Goal: Information Seeking & Learning: Find specific fact

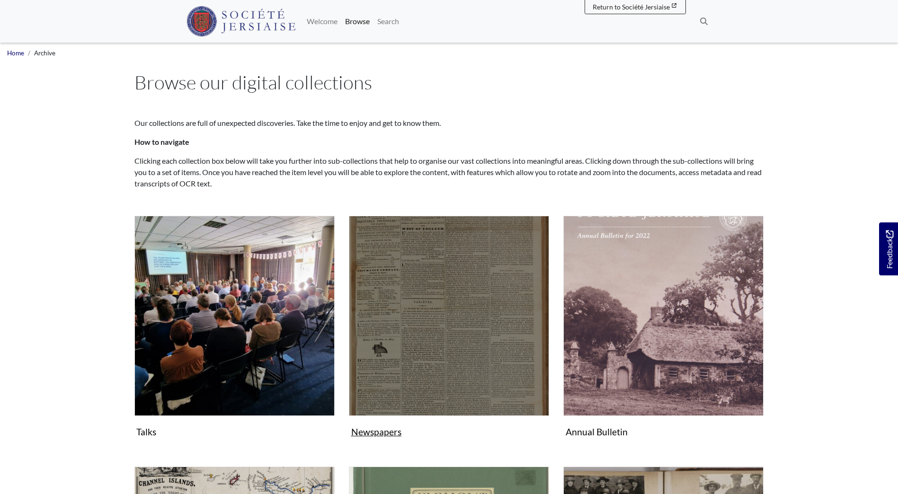
click at [480, 359] on img "Subcollection" at bounding box center [449, 316] width 200 height 200
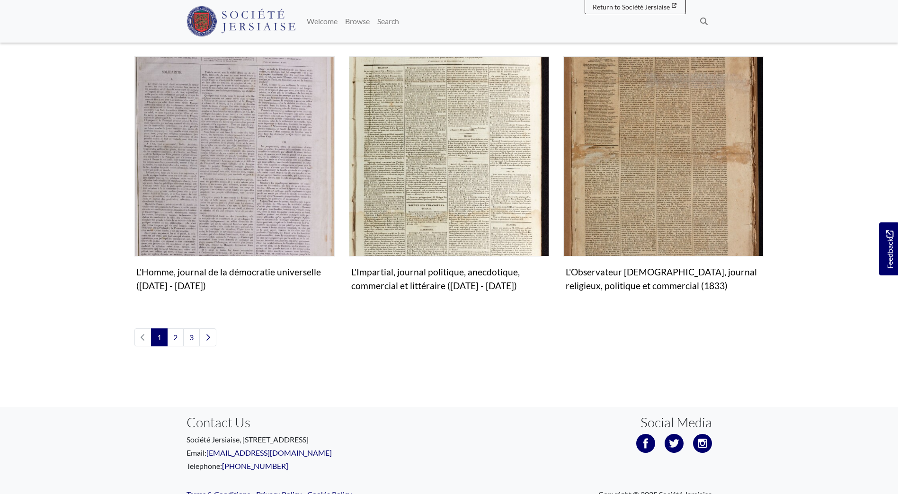
scroll to position [1088, 0]
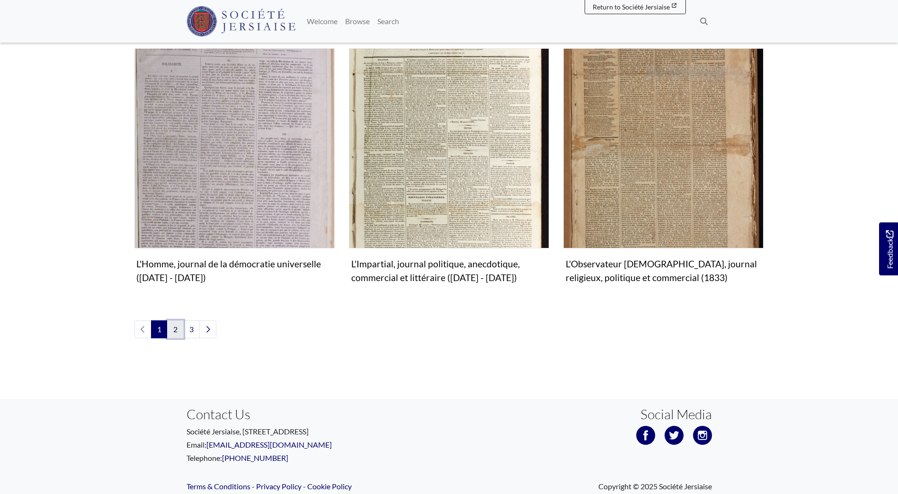
click at [175, 320] on link "2" at bounding box center [175, 329] width 17 height 18
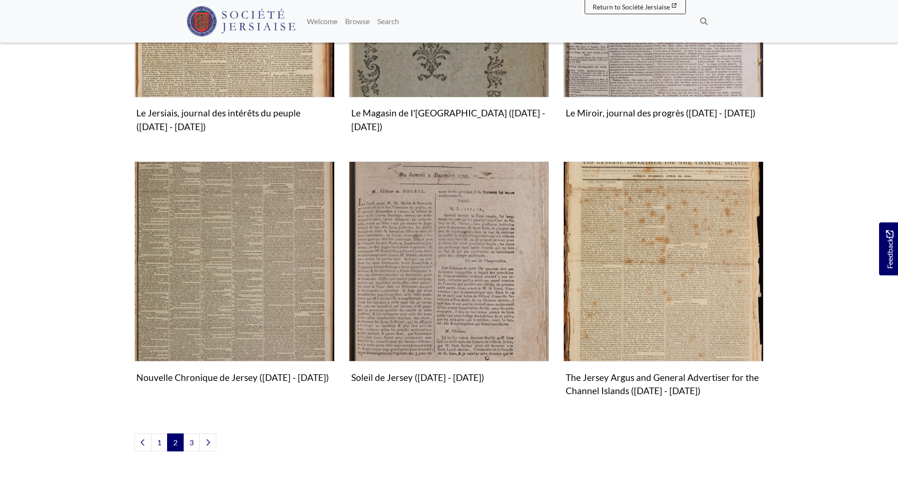
scroll to position [994, 0]
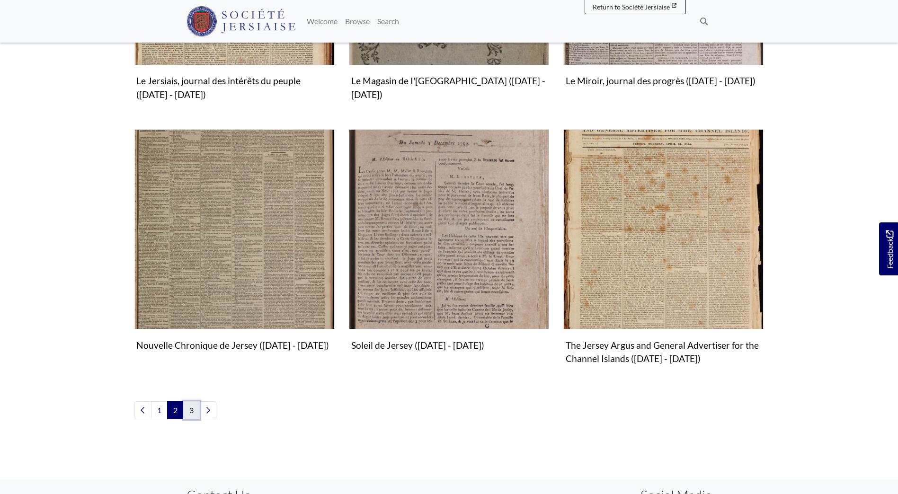
click at [194, 408] on link "3" at bounding box center [191, 410] width 17 height 18
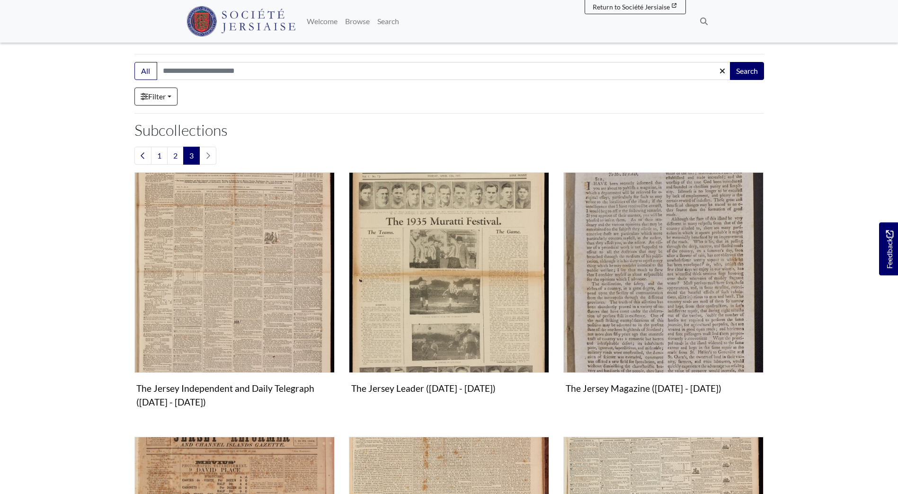
scroll to position [189, 0]
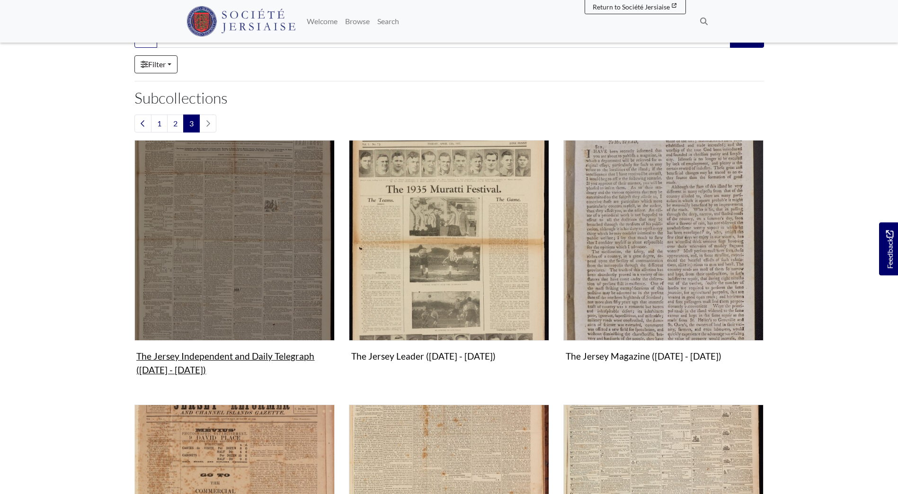
click at [232, 236] on img "Subcollection" at bounding box center [234, 240] width 200 height 200
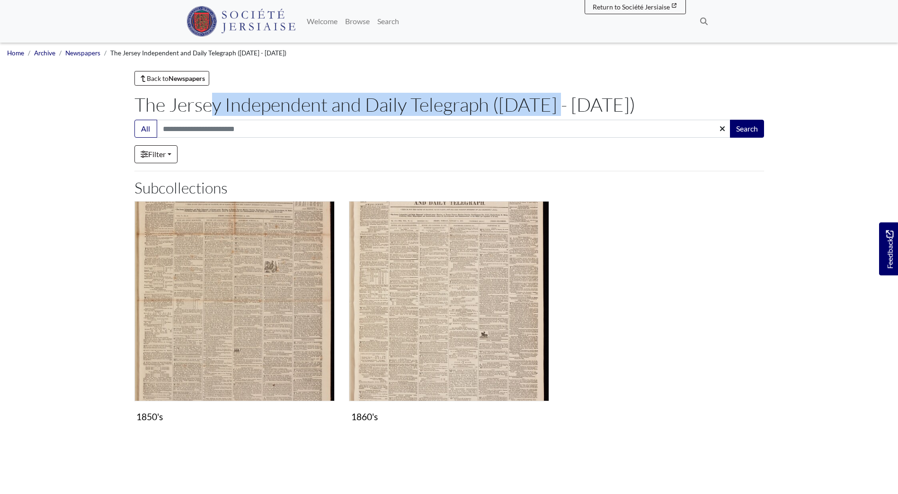
drag, startPoint x: 136, startPoint y: 100, endPoint x: 491, endPoint y: 106, distance: 354.4
click at [491, 106] on h1 "The Jersey Independent and Daily Telegraph ([DATE] - [DATE])" at bounding box center [448, 104] width 629 height 23
copy h1 "The Jersey Independent and Daily Telegraph"
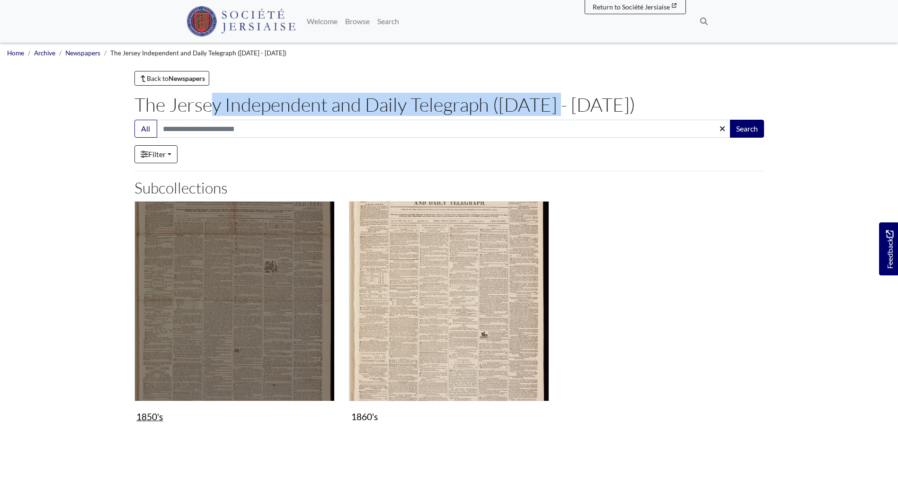
click at [211, 299] on img "Subcollection" at bounding box center [234, 301] width 200 height 200
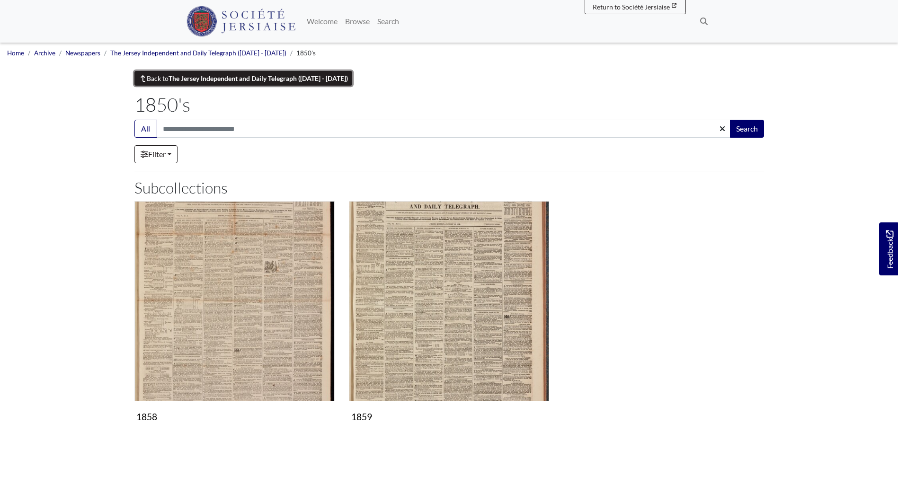
click at [168, 79] on link "Back to The Jersey Independent and Daily Telegraph ([DATE] - [DATE])" at bounding box center [243, 78] width 218 height 15
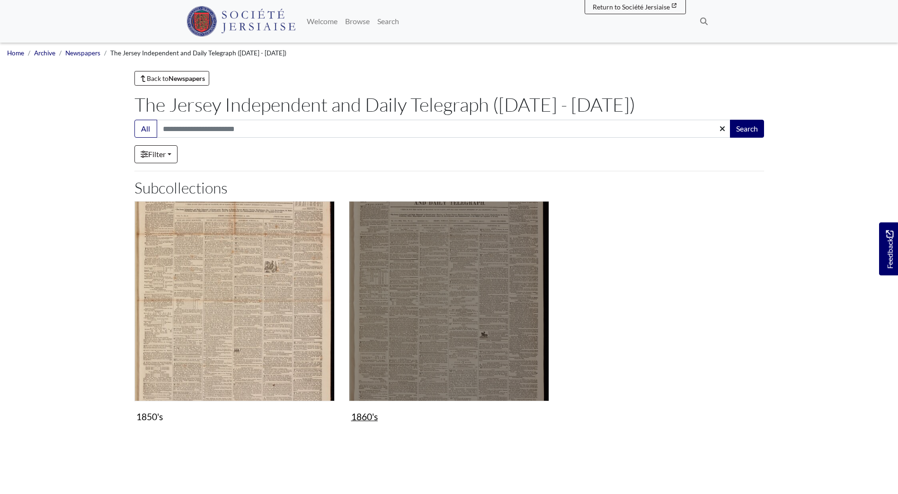
click at [498, 288] on img "Subcollection" at bounding box center [449, 301] width 200 height 200
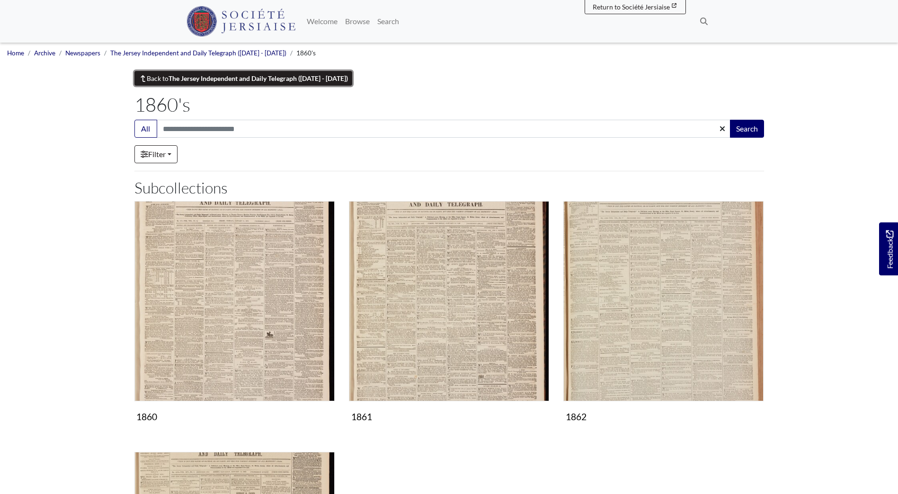
click at [199, 75] on strong "The Jersey Independent and Daily Telegraph ([DATE] - [DATE])" at bounding box center [257, 78] width 179 height 8
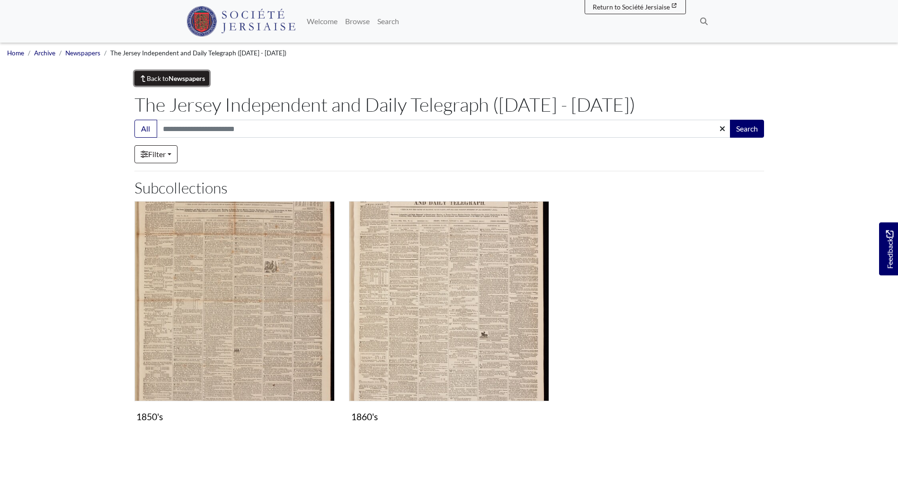
click at [173, 79] on strong "Newspapers" at bounding box center [186, 78] width 36 height 8
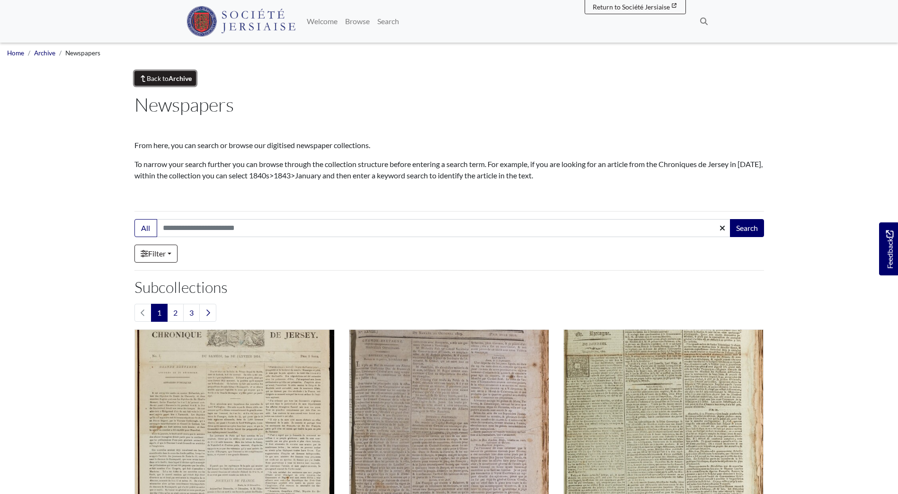
click at [175, 79] on strong "Archive" at bounding box center [179, 78] width 23 height 8
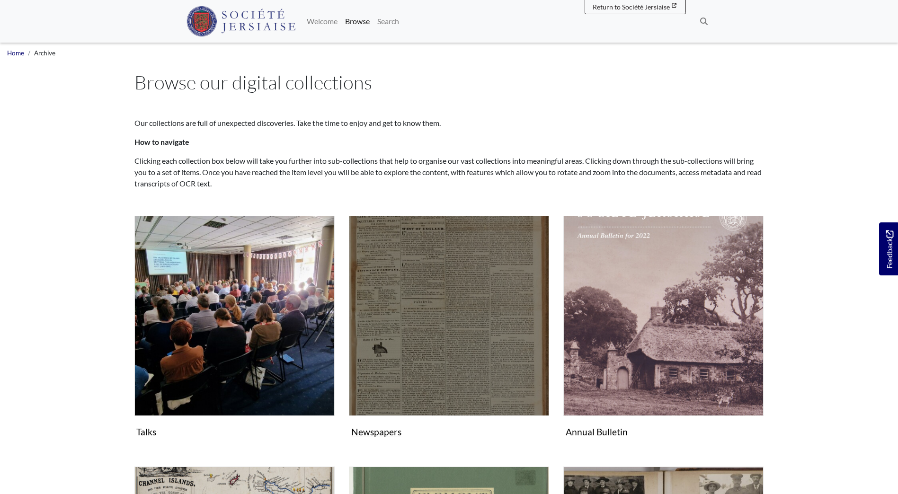
click at [458, 302] on img "Subcollection" at bounding box center [449, 316] width 200 height 200
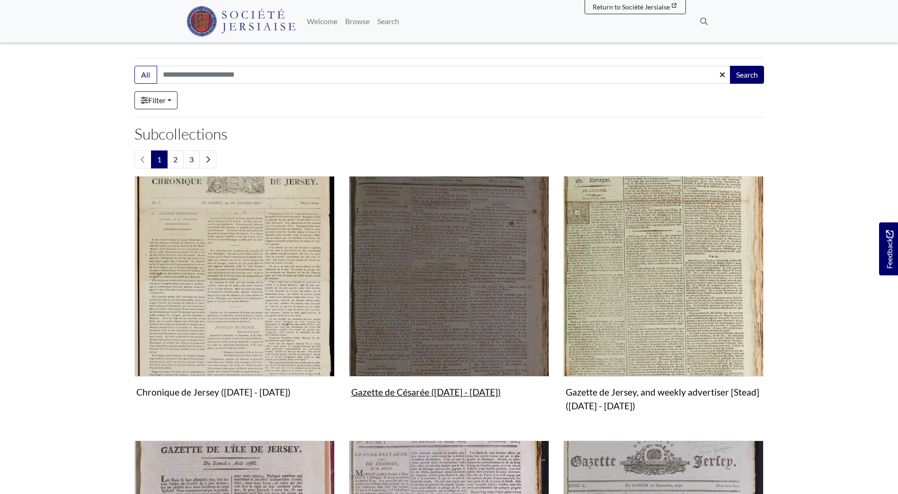
scroll to position [189, 0]
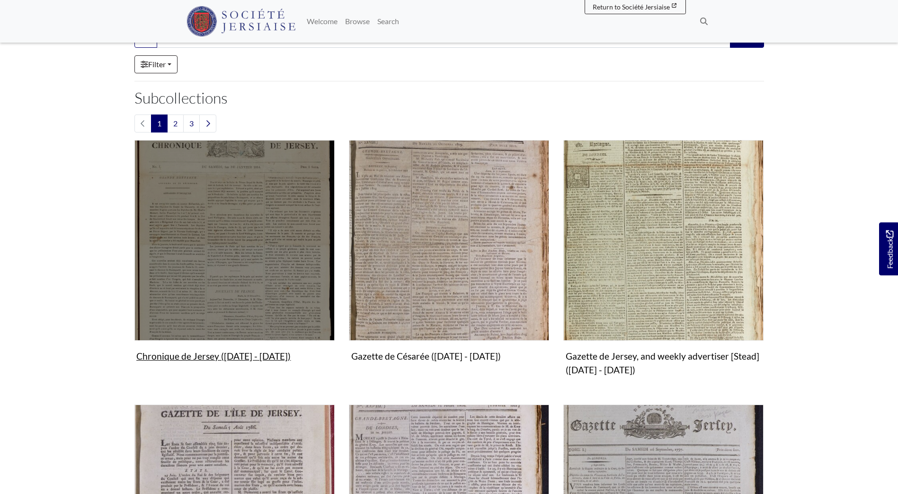
click at [256, 261] on img "Subcollection" at bounding box center [234, 240] width 200 height 200
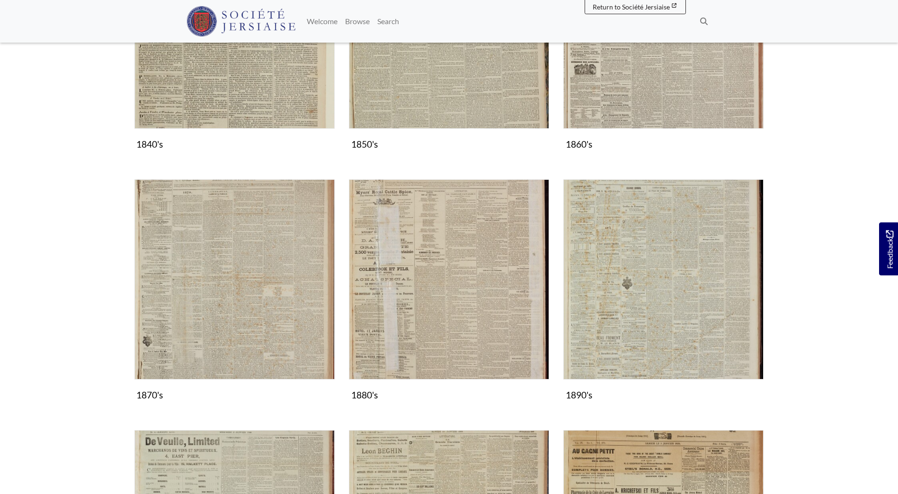
scroll to position [662, 0]
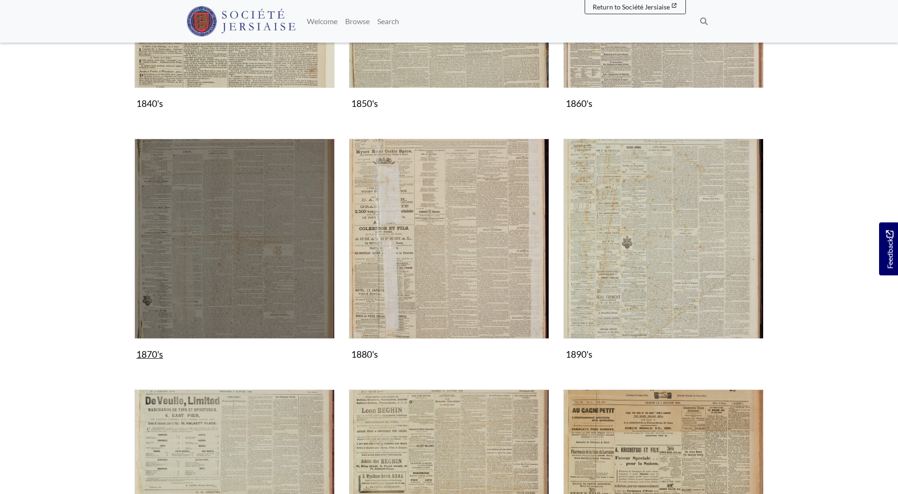
click at [238, 284] on img "Subcollection" at bounding box center [234, 239] width 200 height 200
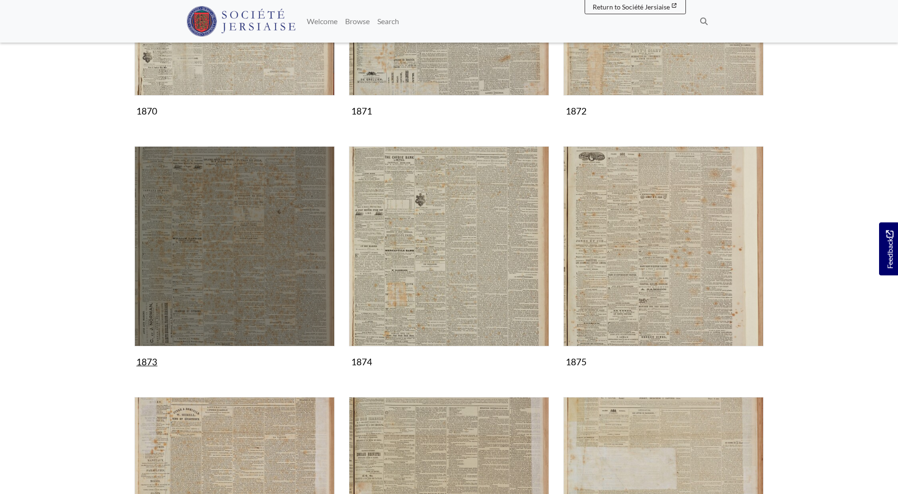
scroll to position [331, 0]
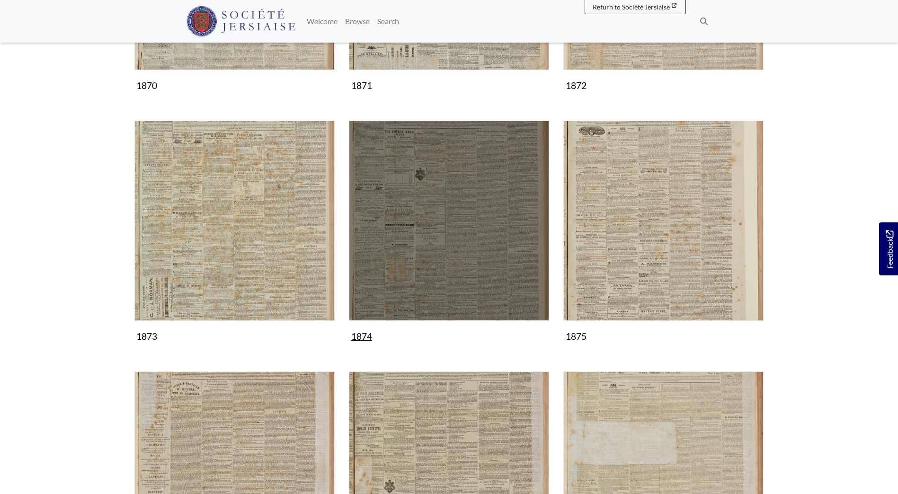
click at [417, 263] on img "Subcollection" at bounding box center [449, 221] width 200 height 200
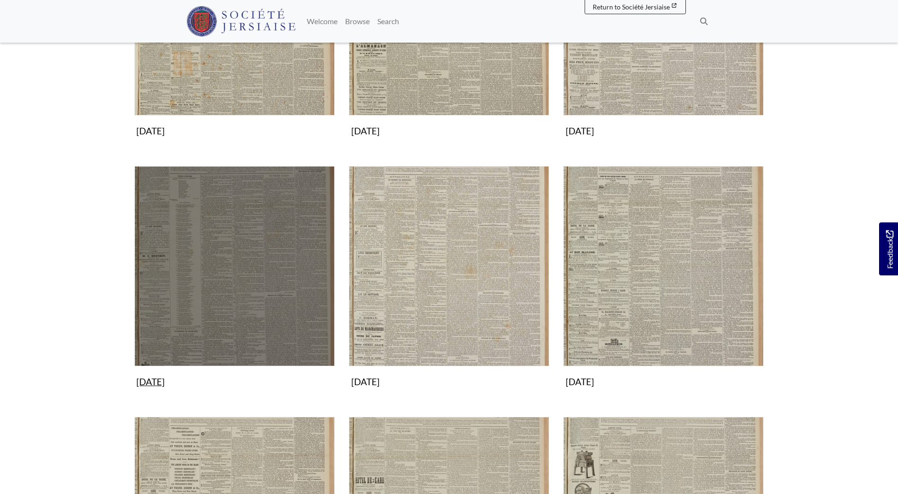
scroll to position [331, 0]
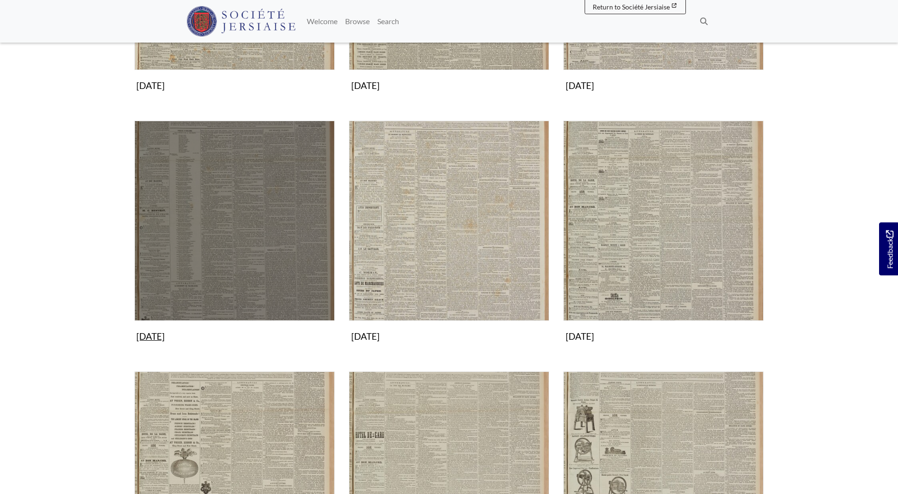
click at [206, 240] on img "Subcollection" at bounding box center [234, 221] width 200 height 200
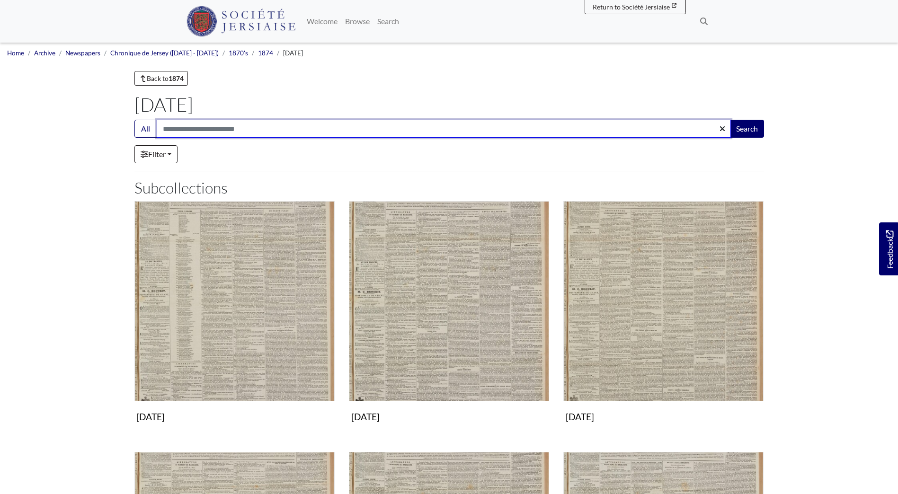
click at [198, 127] on input "Search:" at bounding box center [444, 129] width 574 height 18
type input "********"
click at [730, 120] on button "Search" at bounding box center [747, 129] width 34 height 18
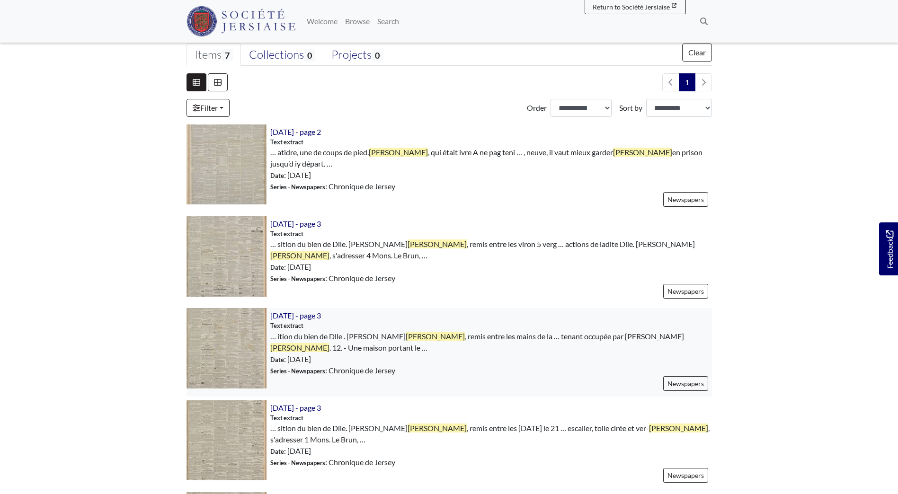
scroll to position [189, 0]
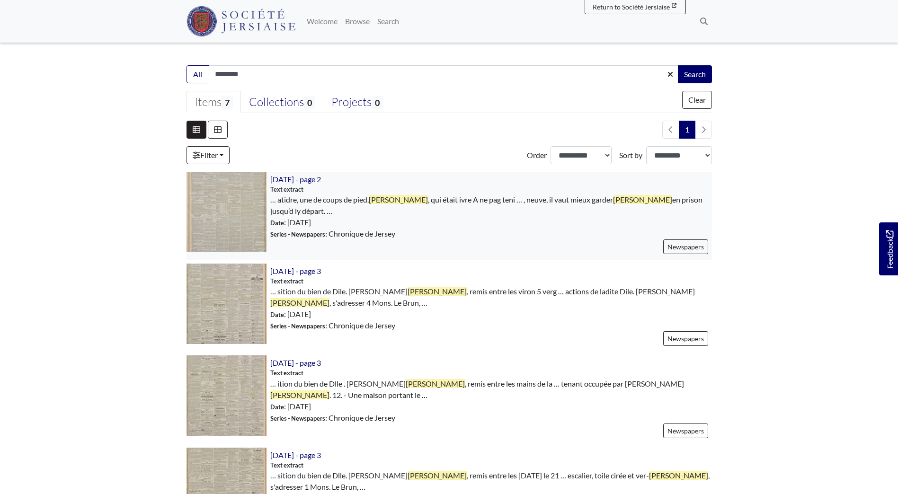
click at [217, 191] on img at bounding box center [226, 212] width 80 height 80
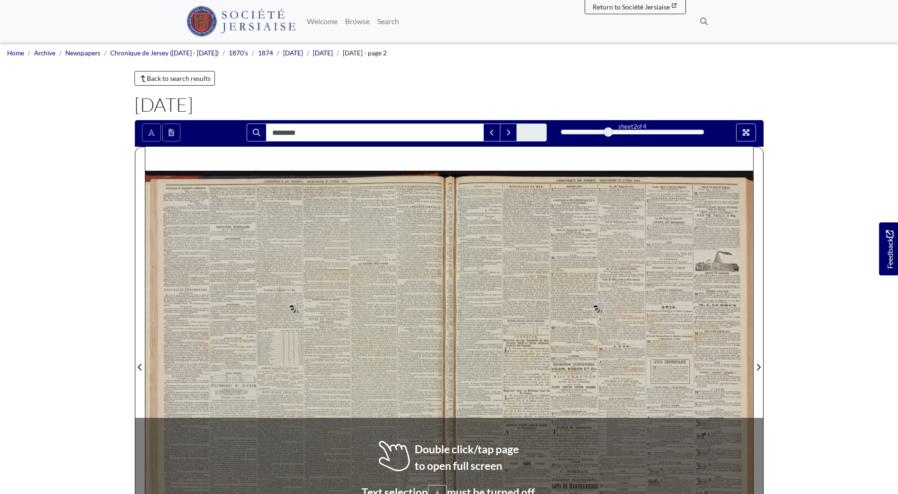
click at [0, 0] on div at bounding box center [0, 0] width 0 height 0
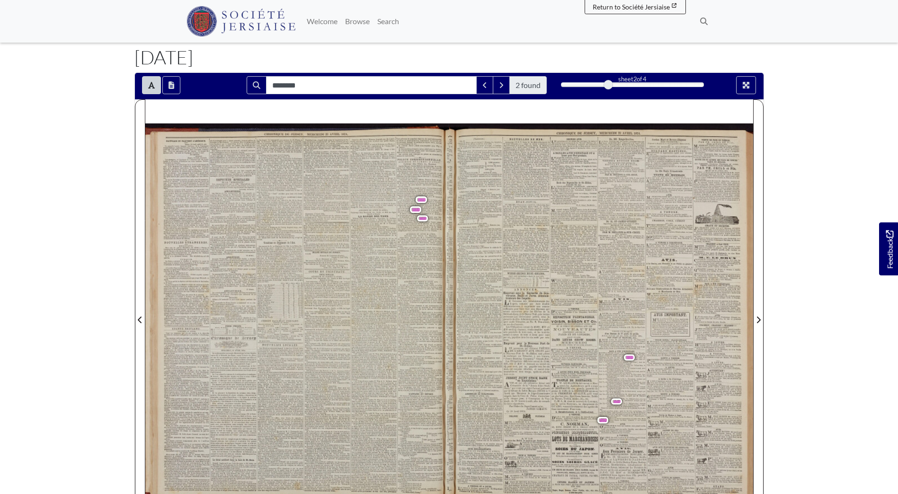
scroll to position [95, 0]
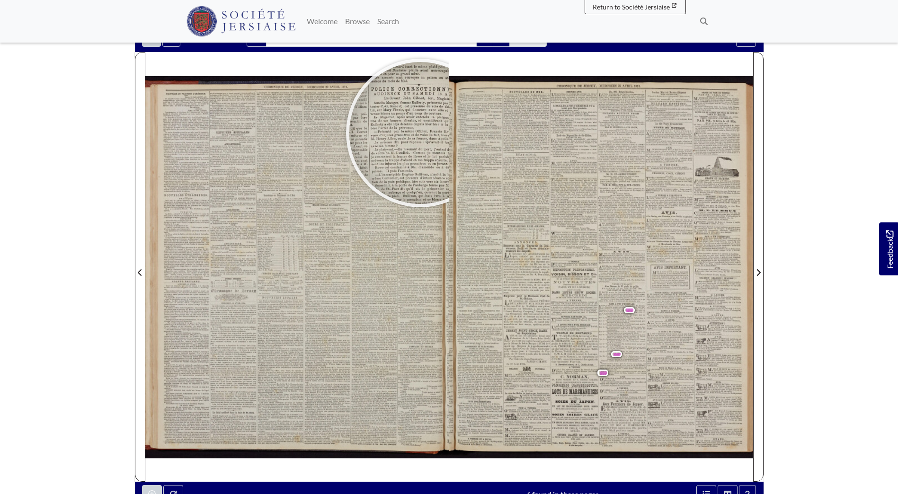
click at [62, 289] on body "Menu" at bounding box center [449, 307] width 898 height 805
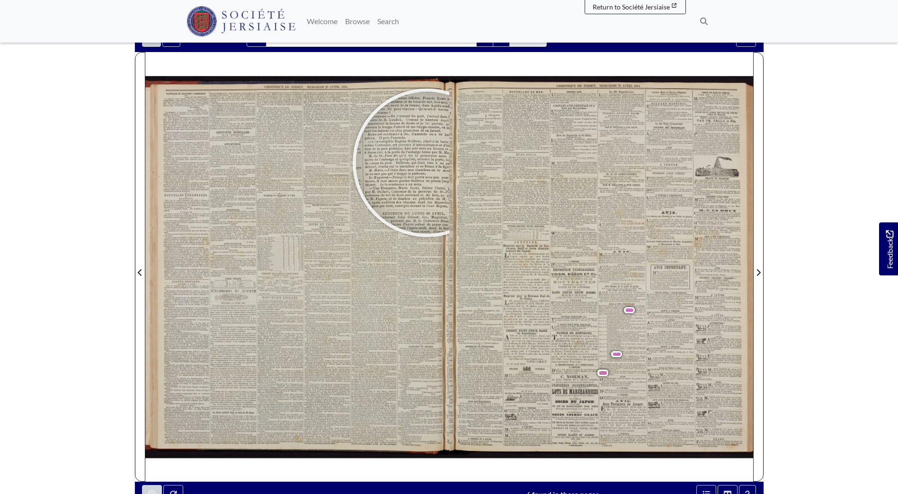
click at [51, 207] on body "Menu" at bounding box center [449, 307] width 898 height 805
click at [150, 46] on button "Toggle text selection (Alt+T)" at bounding box center [151, 38] width 19 height 18
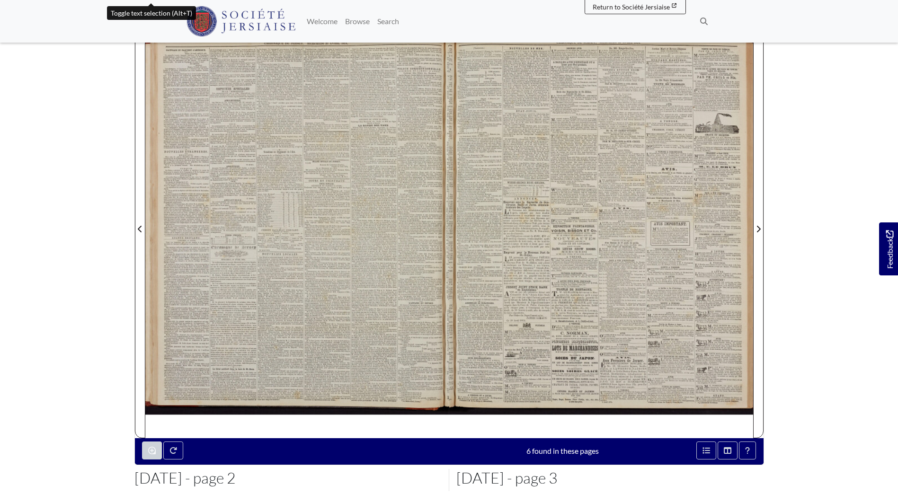
scroll to position [142, 0]
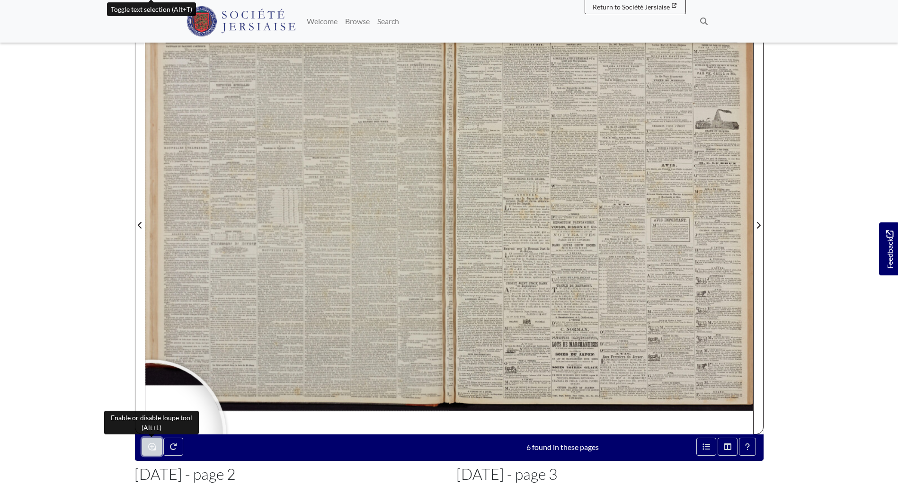
click at [154, 444] on icon "Enable or disable loupe tool (Alt+L)" at bounding box center [152, 447] width 8 height 8
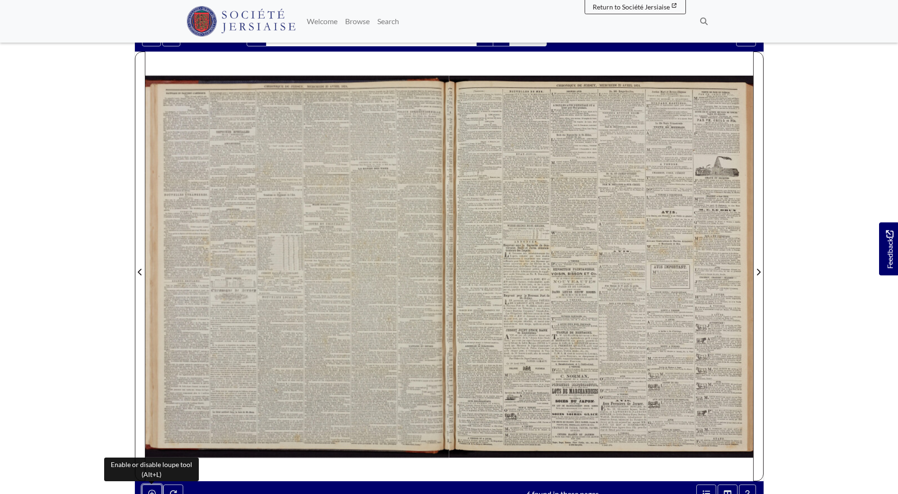
scroll to position [95, 0]
click at [422, 185] on div at bounding box center [297, 267] width 304 height 430
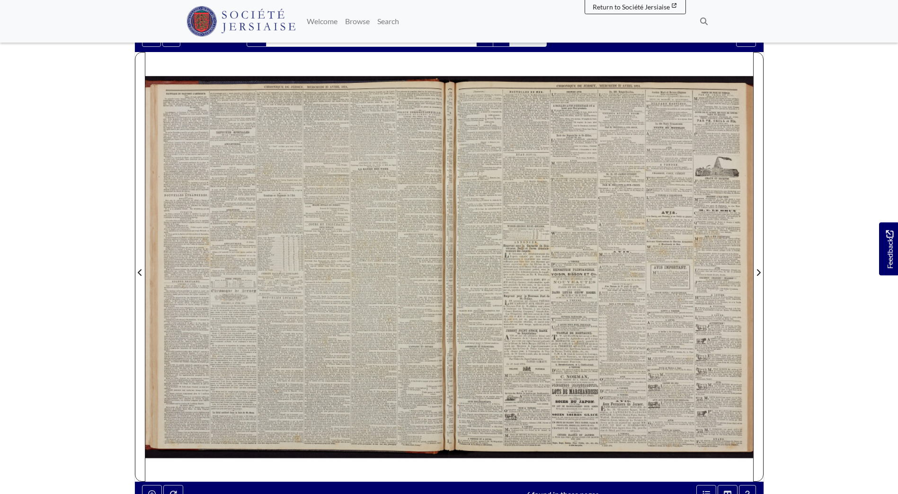
click at [422, 185] on div at bounding box center [297, 267] width 304 height 430
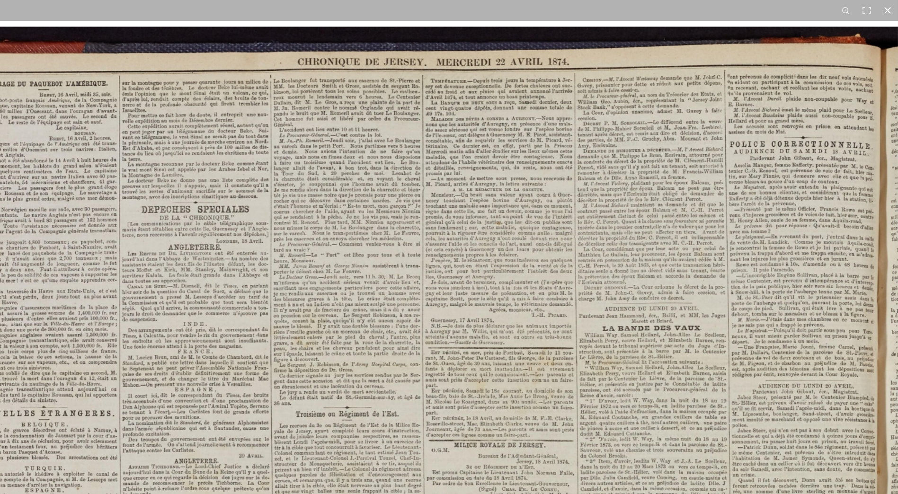
click at [885, 15] on button at bounding box center [887, 10] width 21 height 21
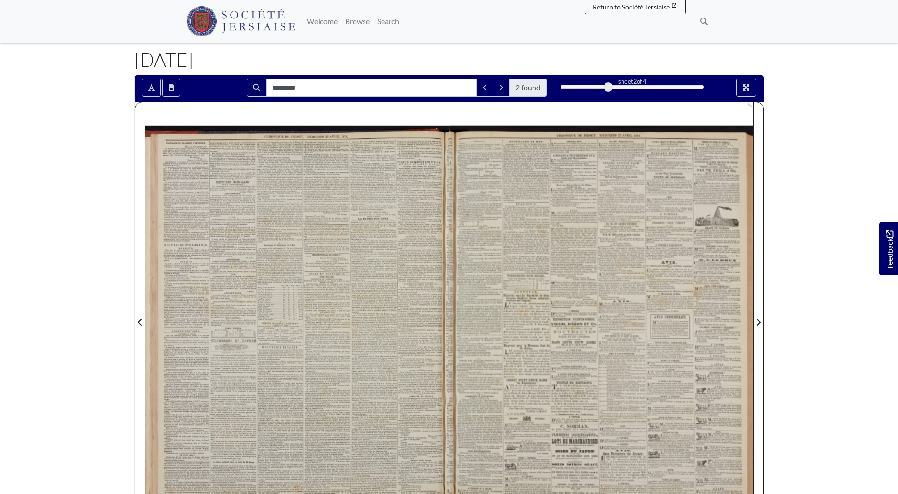
scroll to position [0, 0]
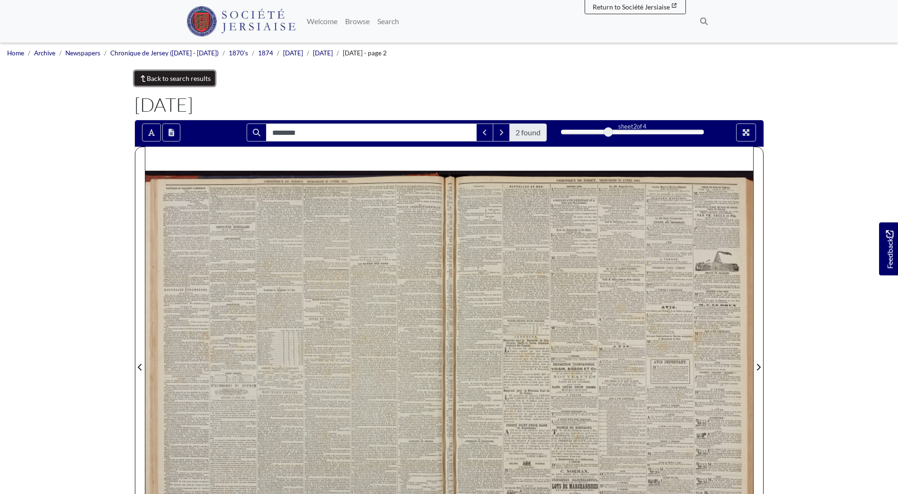
click at [187, 80] on link "Back to search results" at bounding box center [174, 78] width 81 height 15
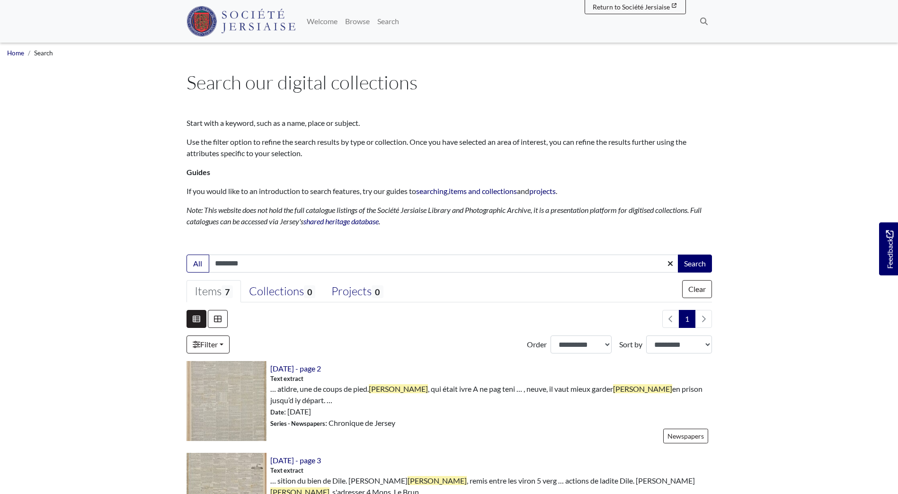
scroll to position [189, 0]
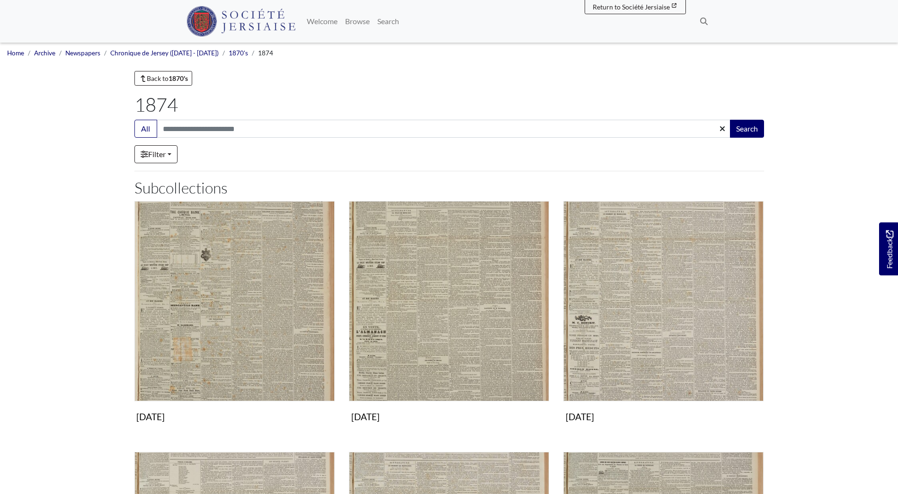
scroll to position [331, 0]
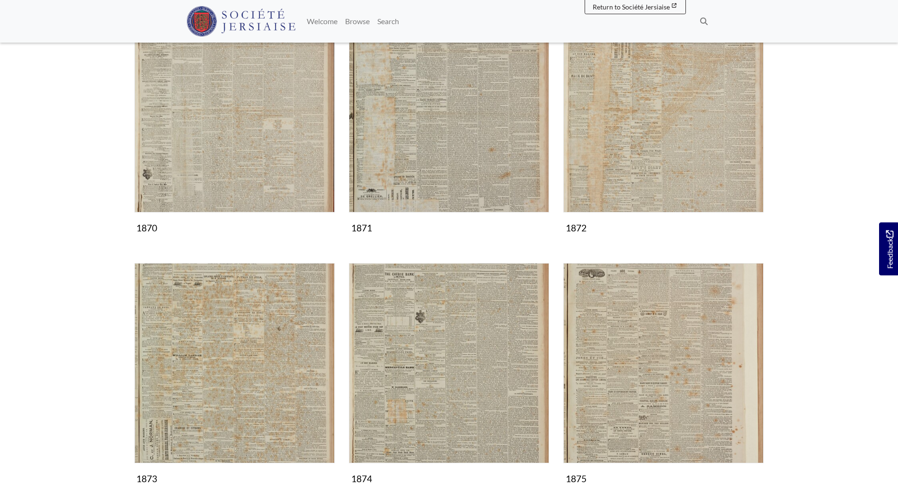
scroll to position [47, 0]
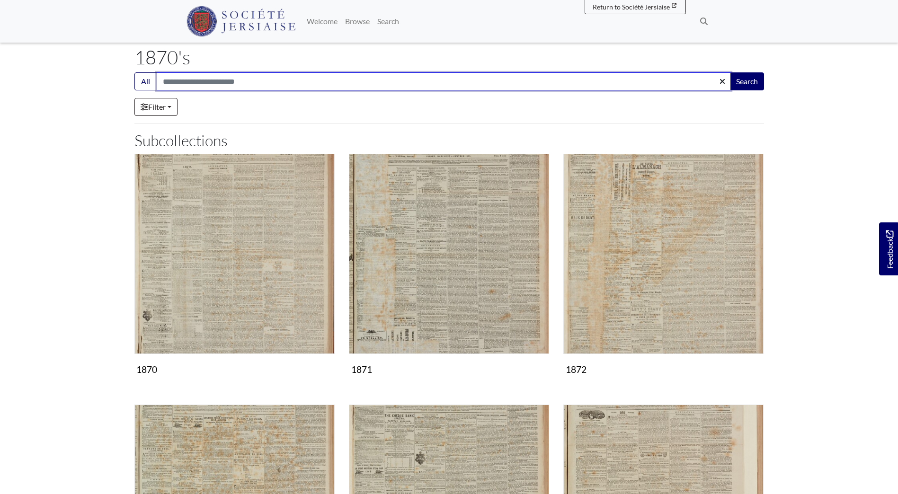
click at [195, 79] on input "Search:" at bounding box center [444, 81] width 574 height 18
type input "********"
click at [730, 72] on button "Search" at bounding box center [747, 81] width 34 height 18
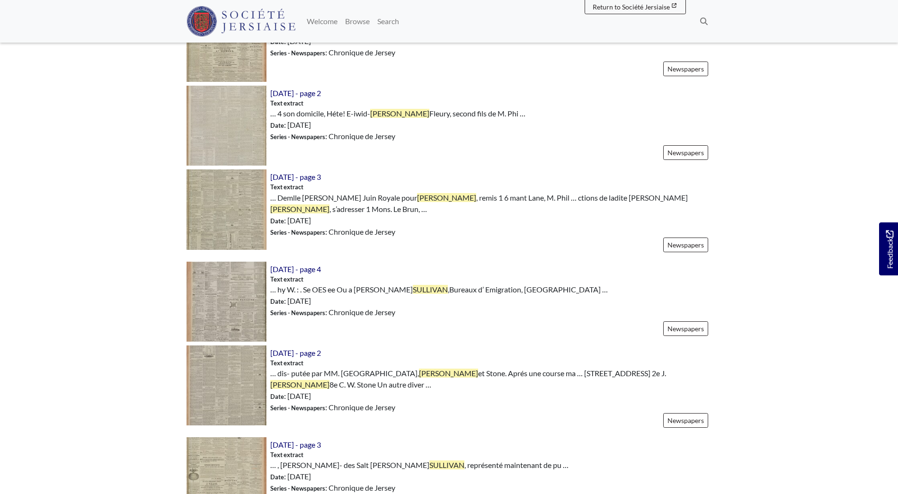
scroll to position [615, 0]
